Goal: Task Accomplishment & Management: Manage account settings

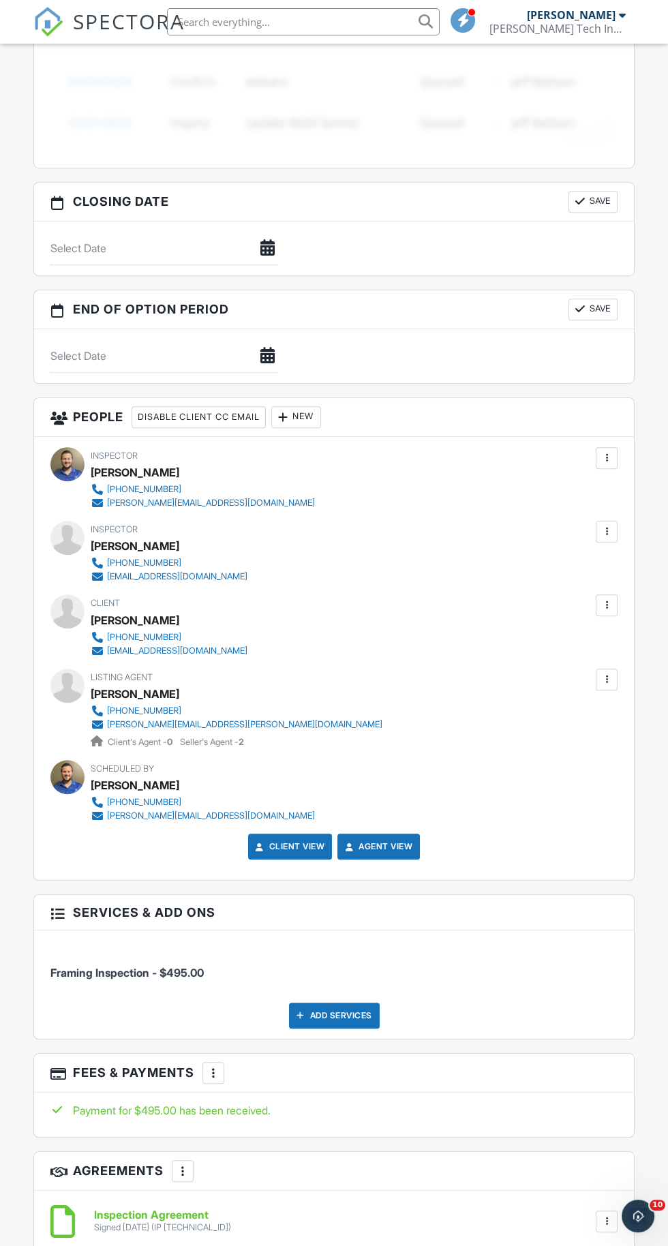
scroll to position [1197, 0]
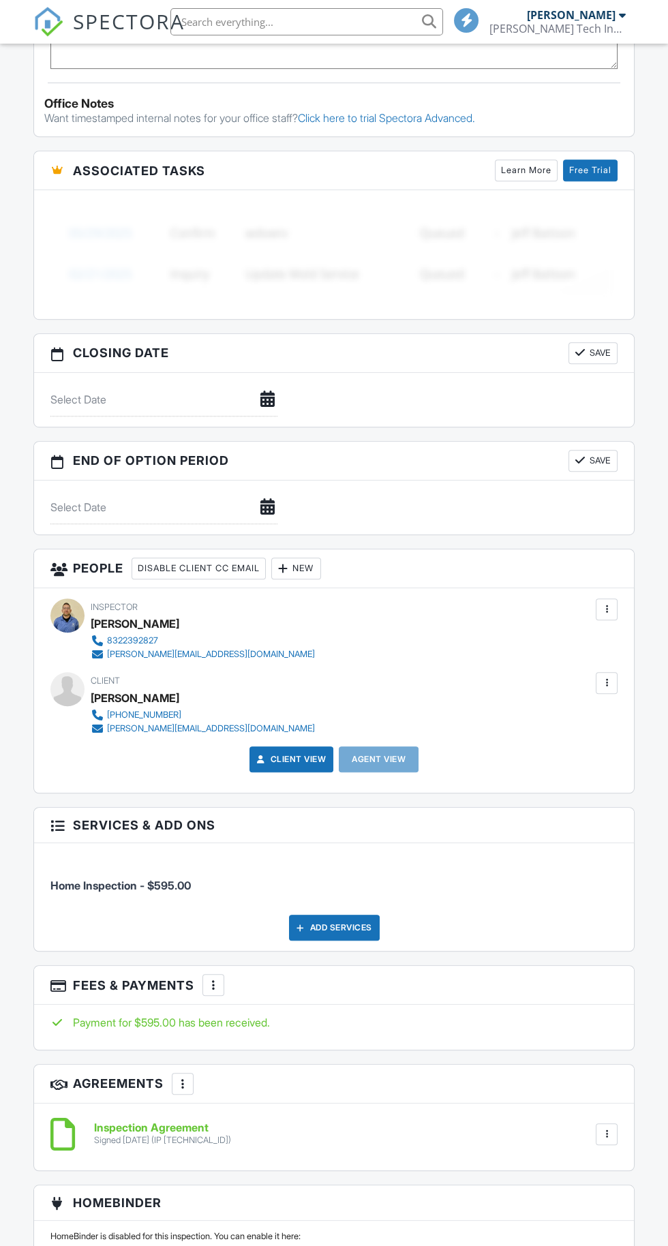
scroll to position [1299, 0]
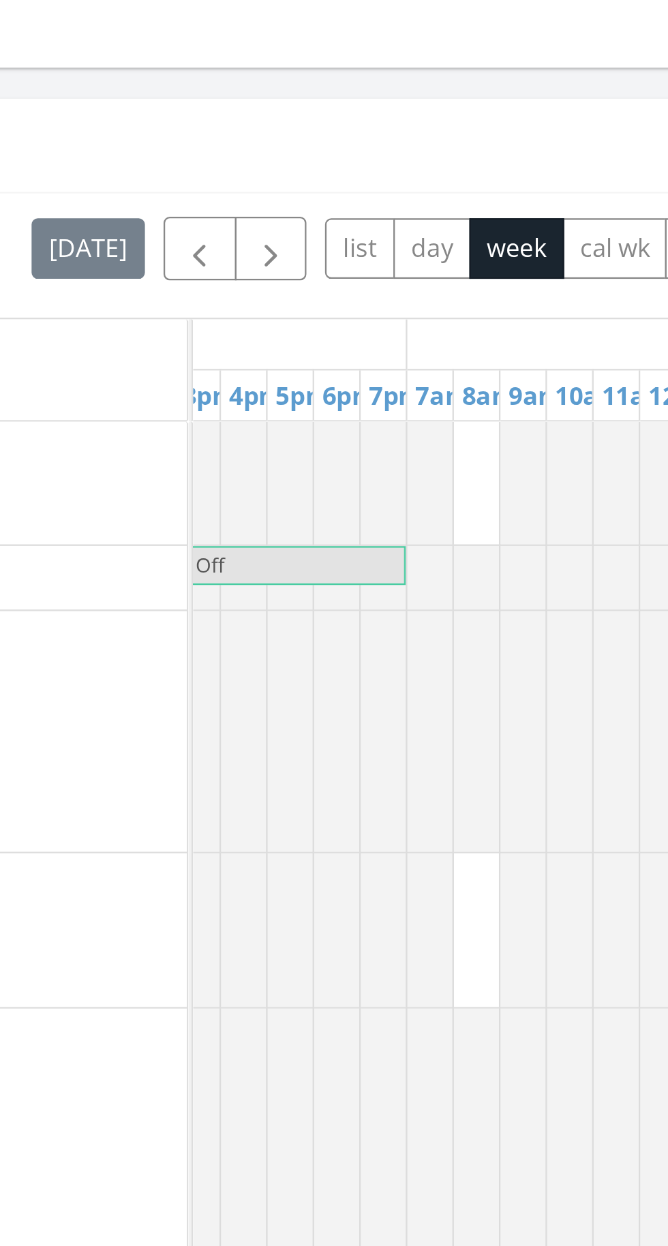
scroll to position [0, 1085]
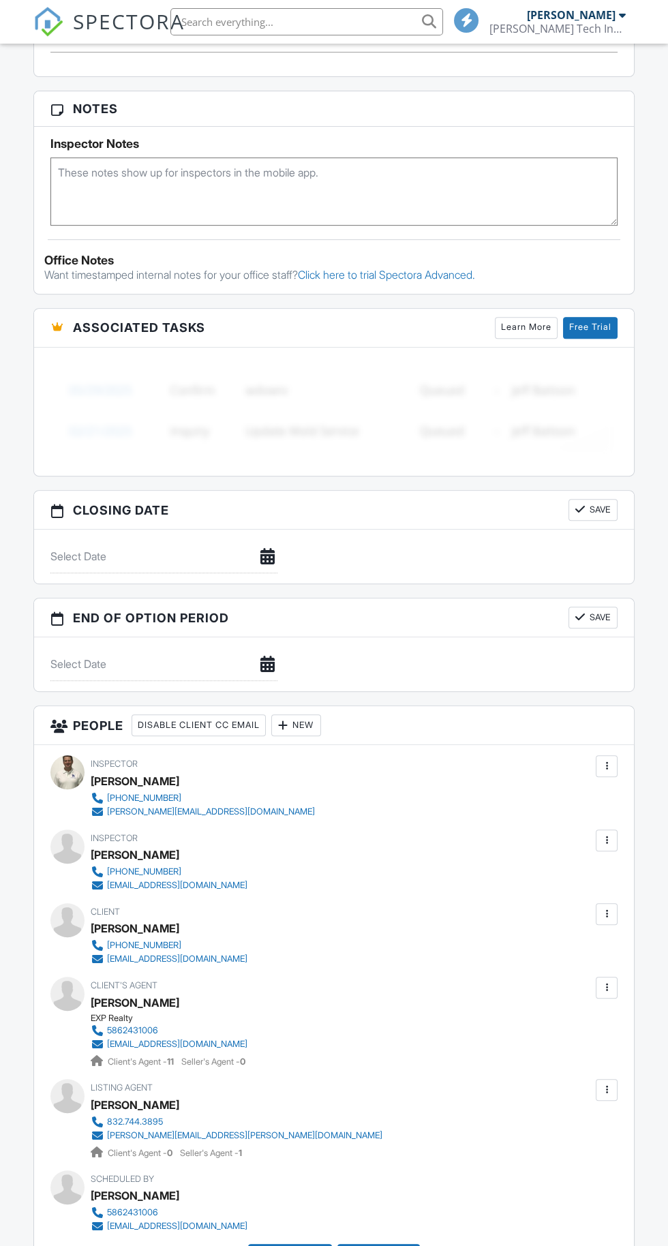
scroll to position [768, 0]
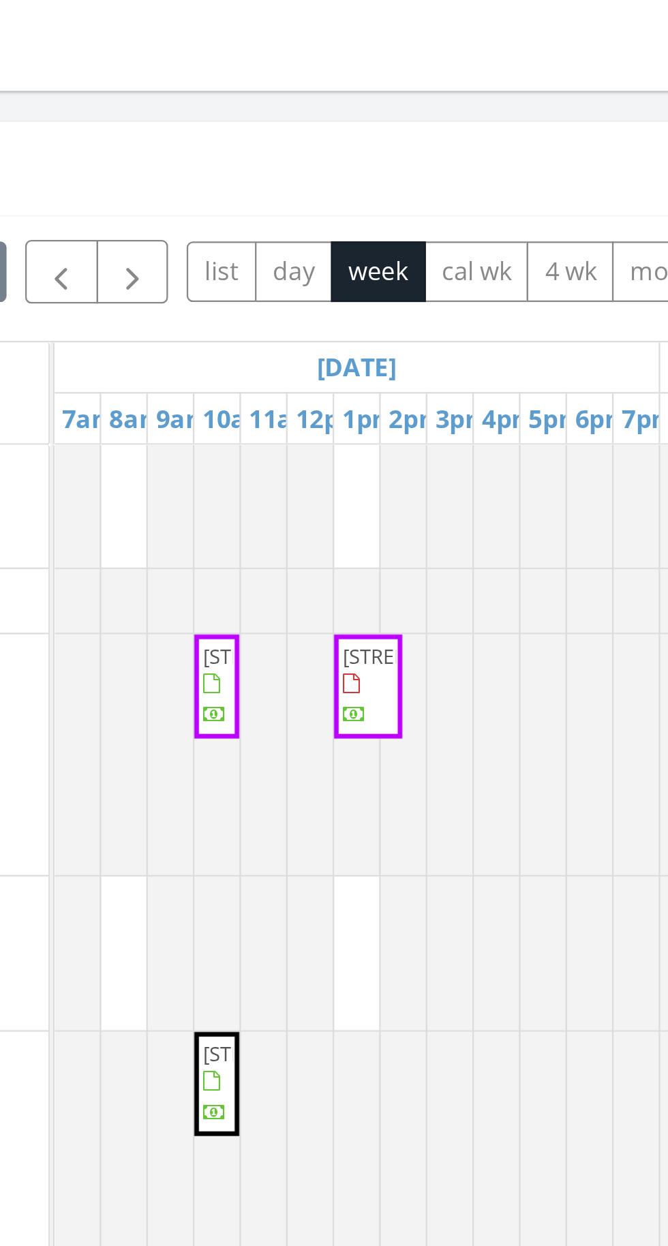
scroll to position [878, 0]
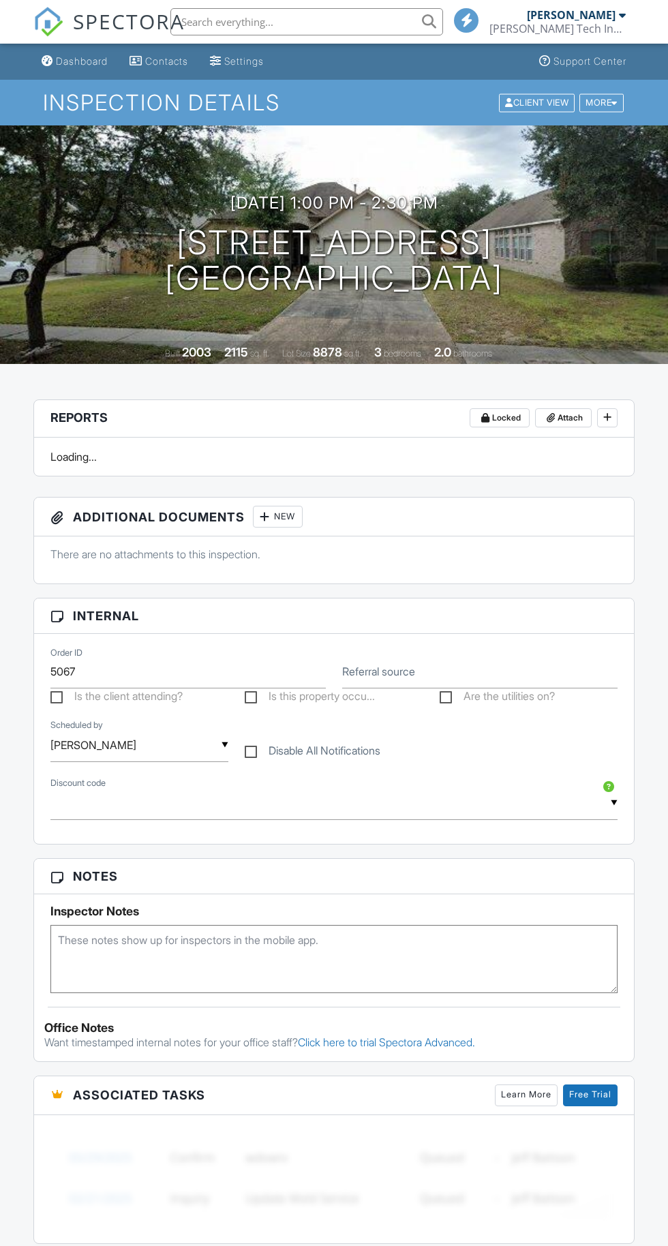
scroll to position [810, 0]
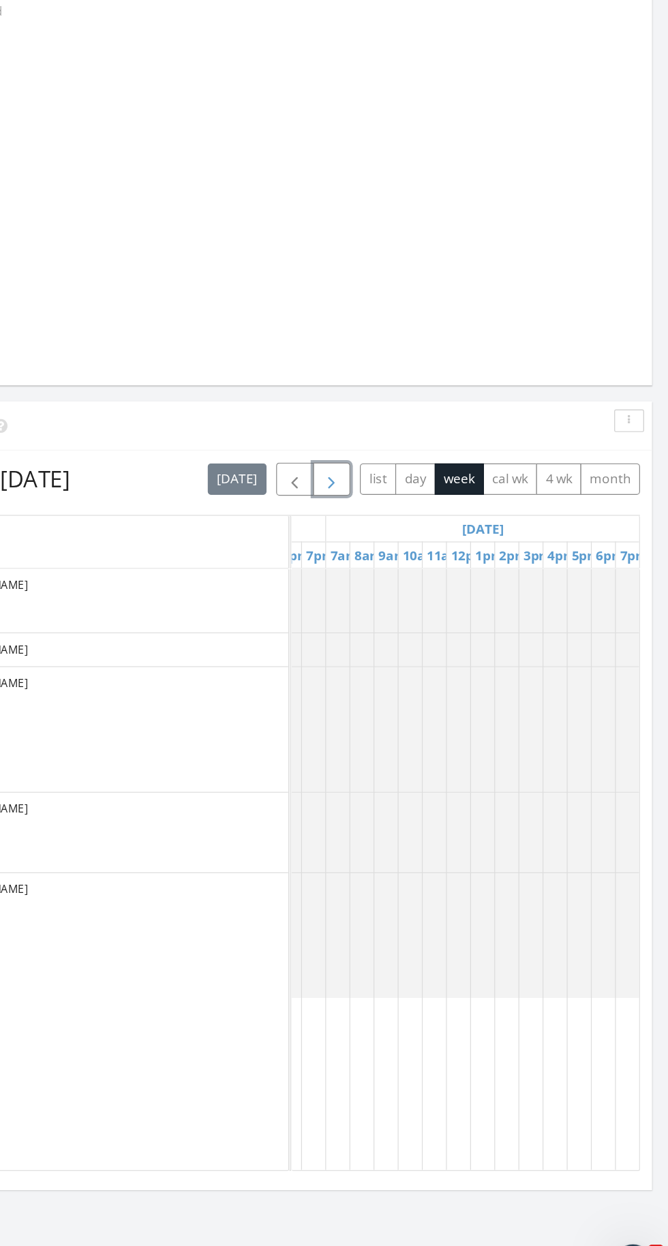
click at [380, 545] on span "button" at bounding box center [383, 552] width 16 height 16
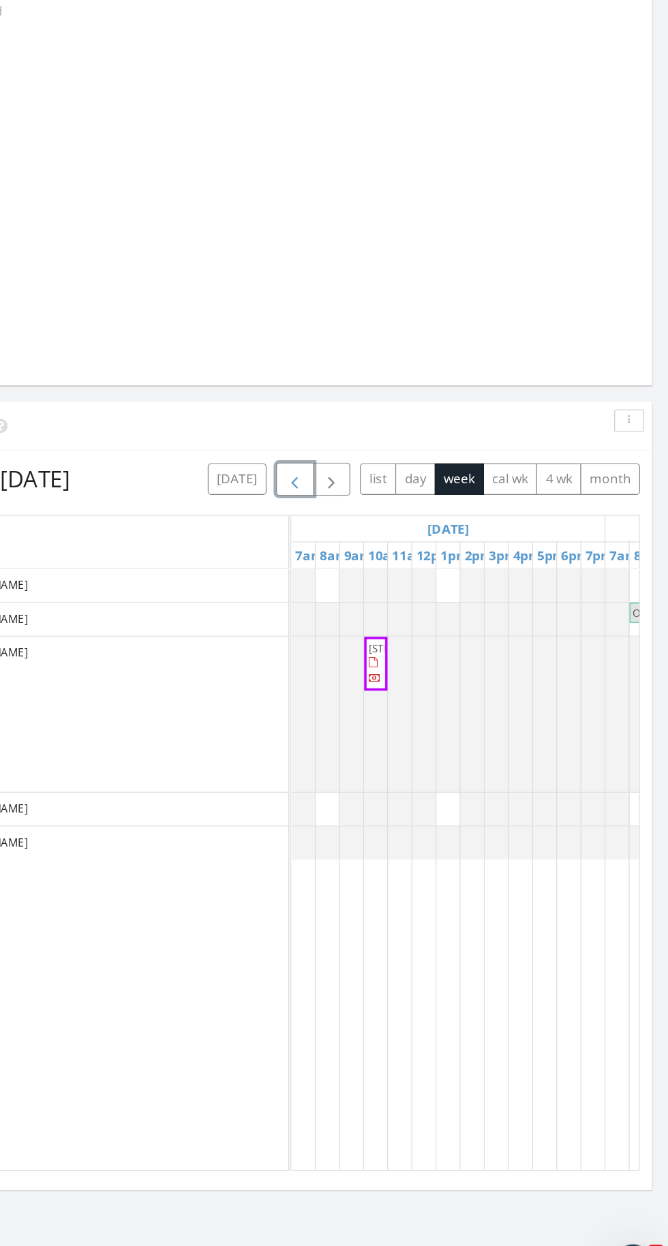
click at [354, 551] on span "button" at bounding box center [352, 552] width 16 height 16
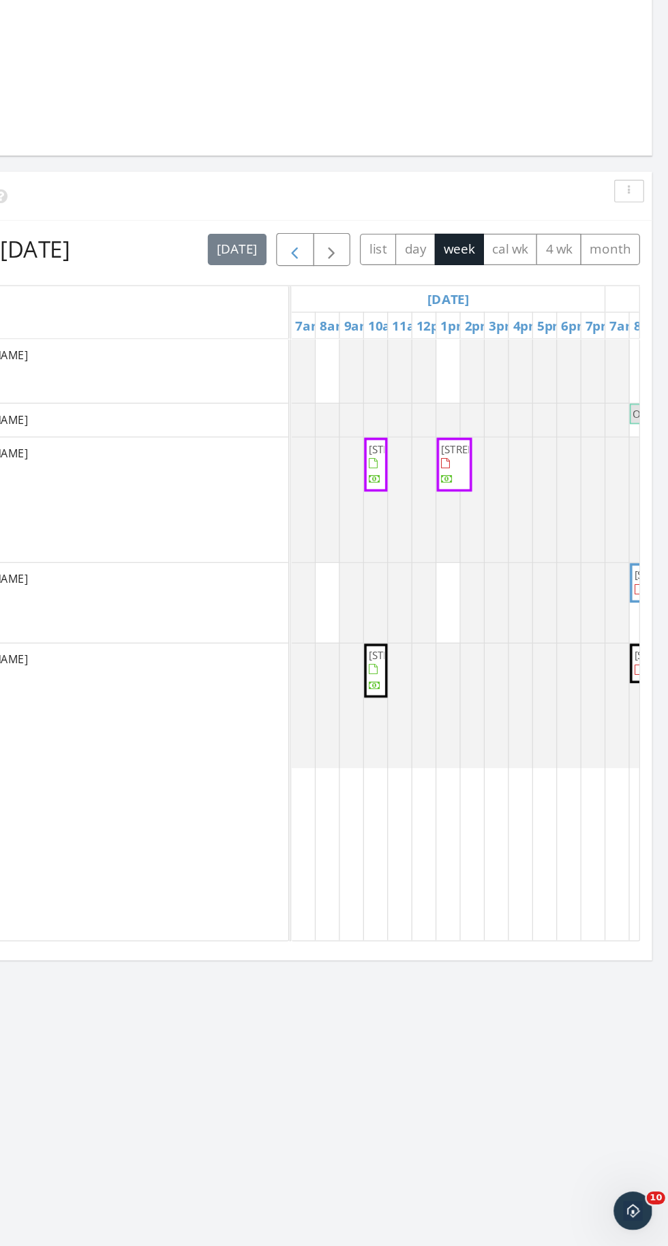
scroll to position [1017, 0]
